Goal: Information Seeking & Learning: Learn about a topic

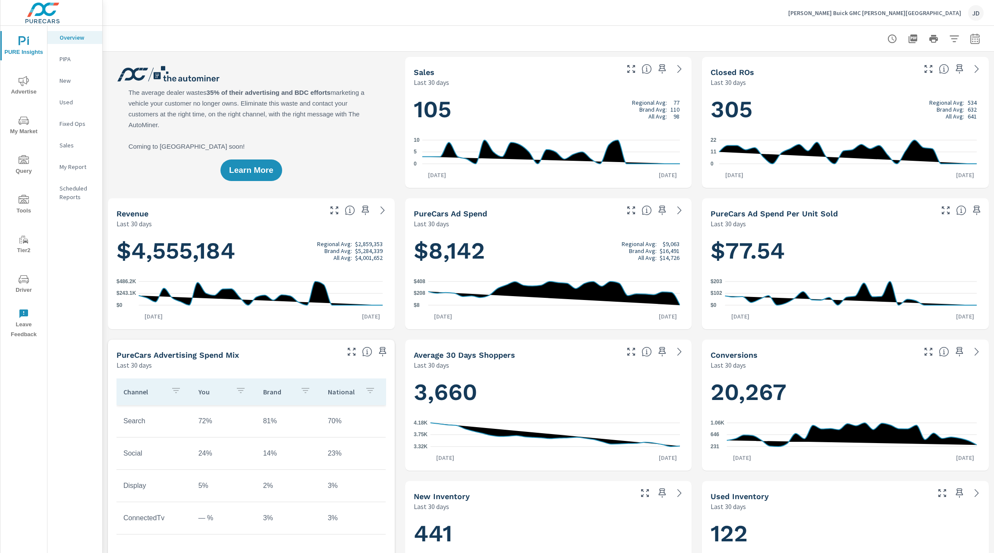
click at [32, 127] on span "My Market" at bounding box center [23, 126] width 41 height 21
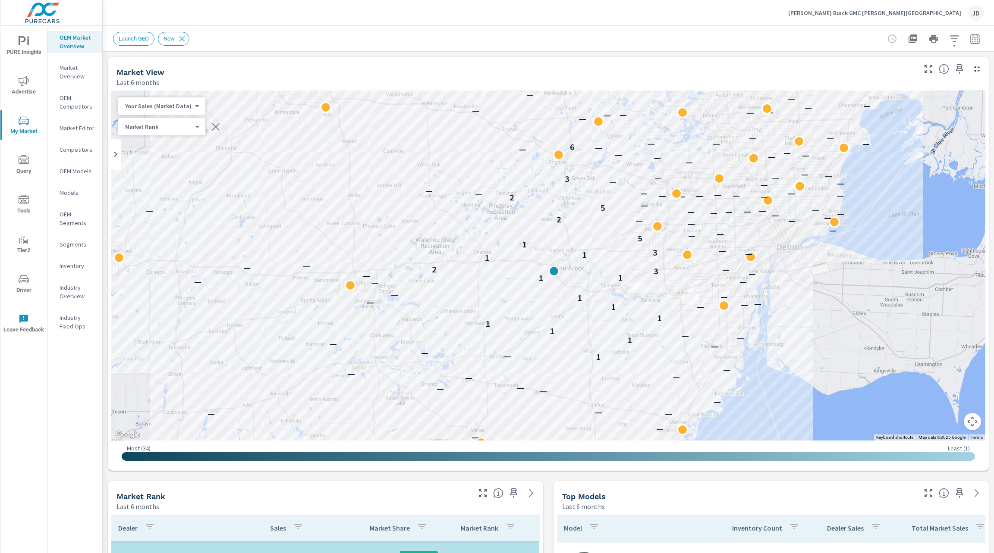
click at [30, 287] on span "Driver" at bounding box center [23, 284] width 41 height 21
